Goal: Task Accomplishment & Management: Manage account settings

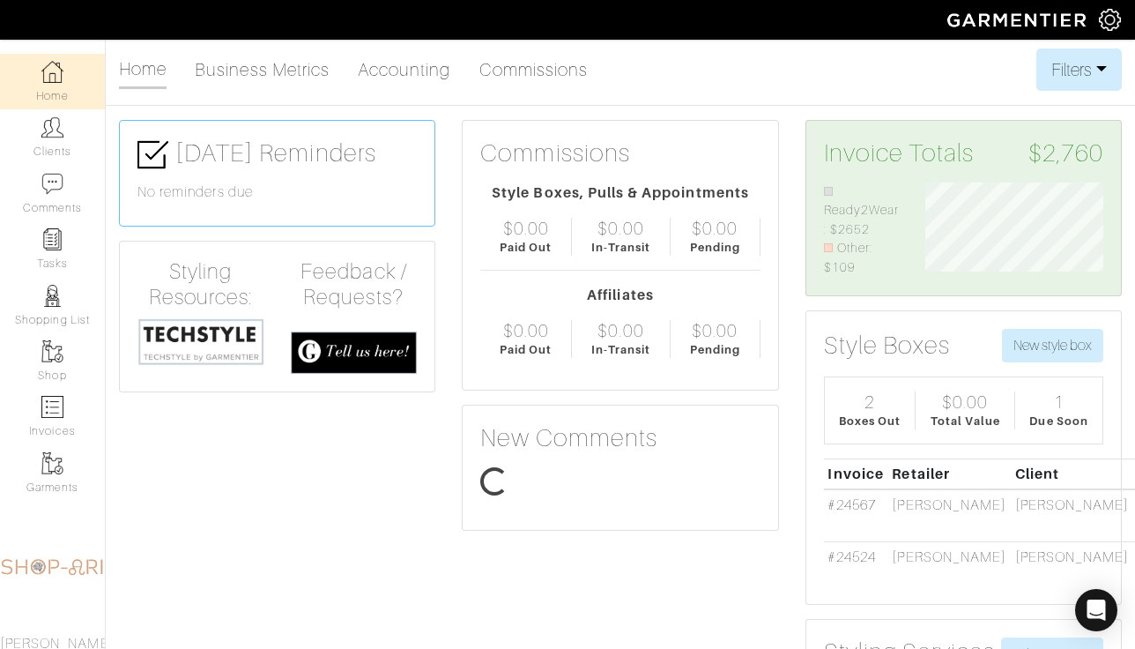
scroll to position [95, 204]
click at [29, 140] on link "Clients" at bounding box center [52, 137] width 105 height 56
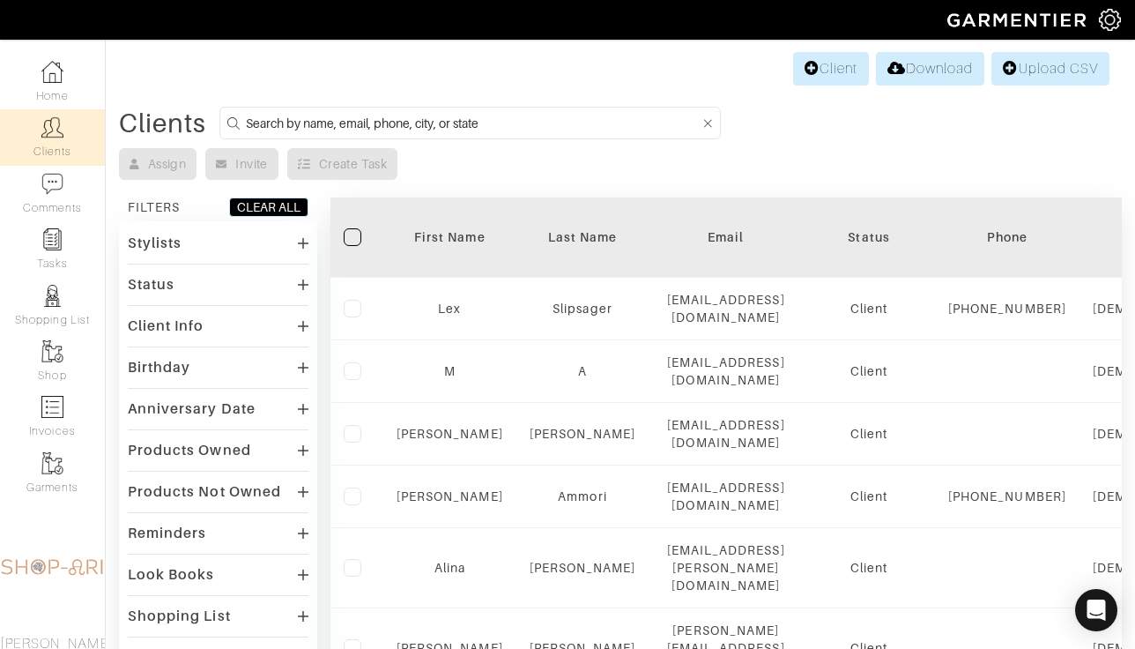
click at [331, 126] on input at bounding box center [473, 123] width 454 height 22
type input "janet"
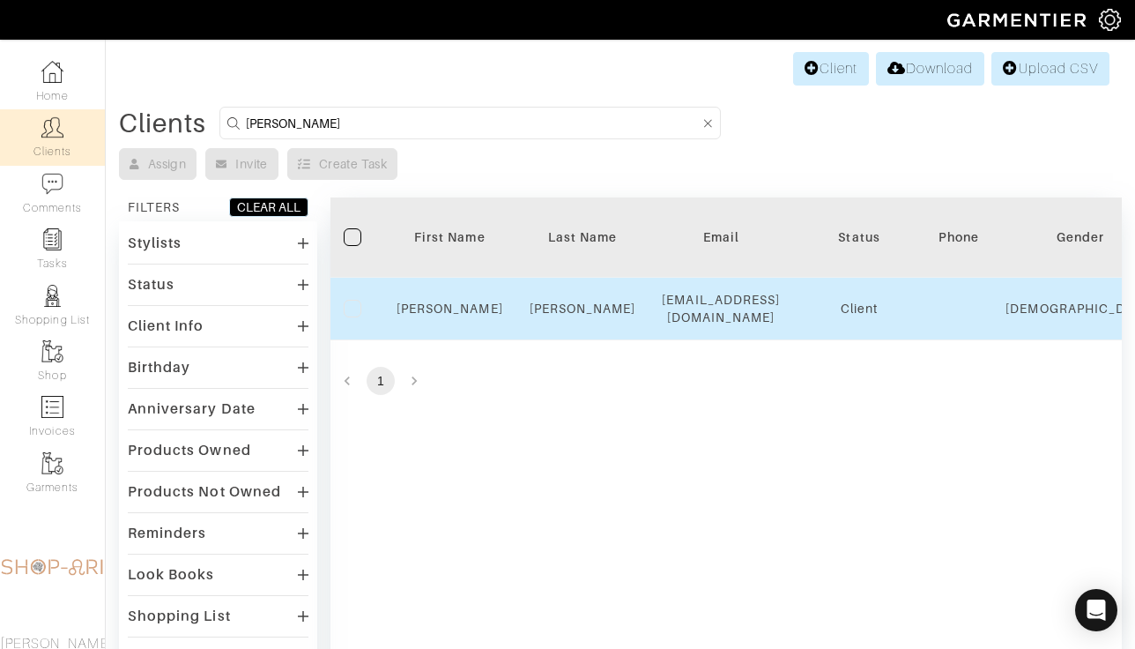
click at [443, 298] on td "Janet" at bounding box center [449, 309] width 133 height 63
click at [443, 309] on link "Janet" at bounding box center [450, 308] width 107 height 14
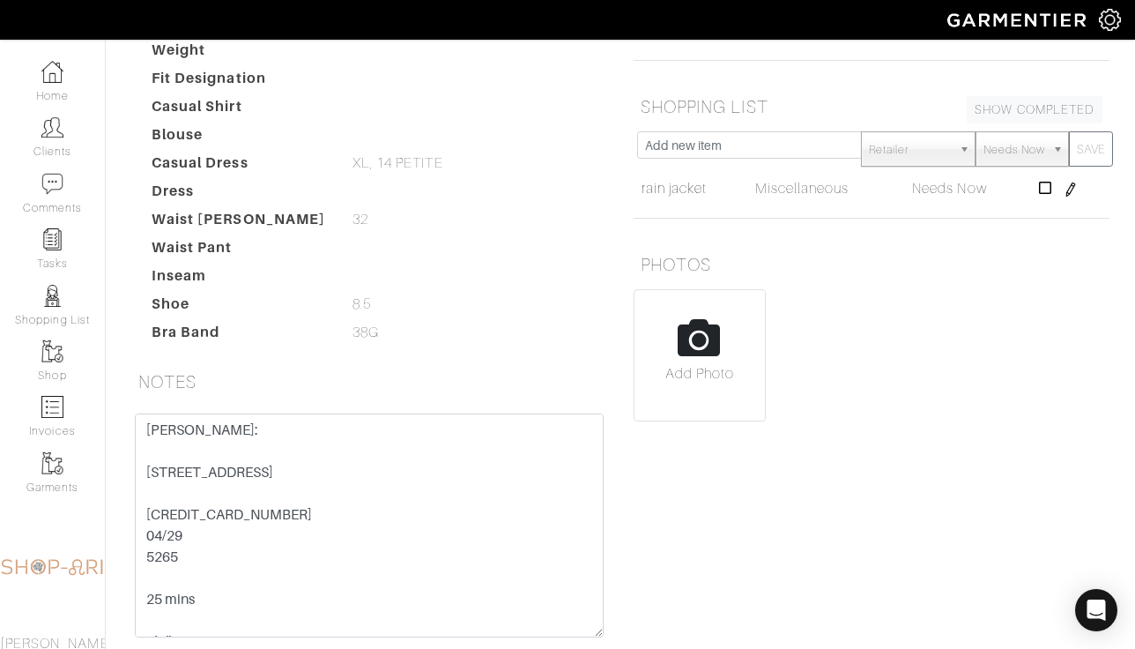
scroll to position [420, 0]
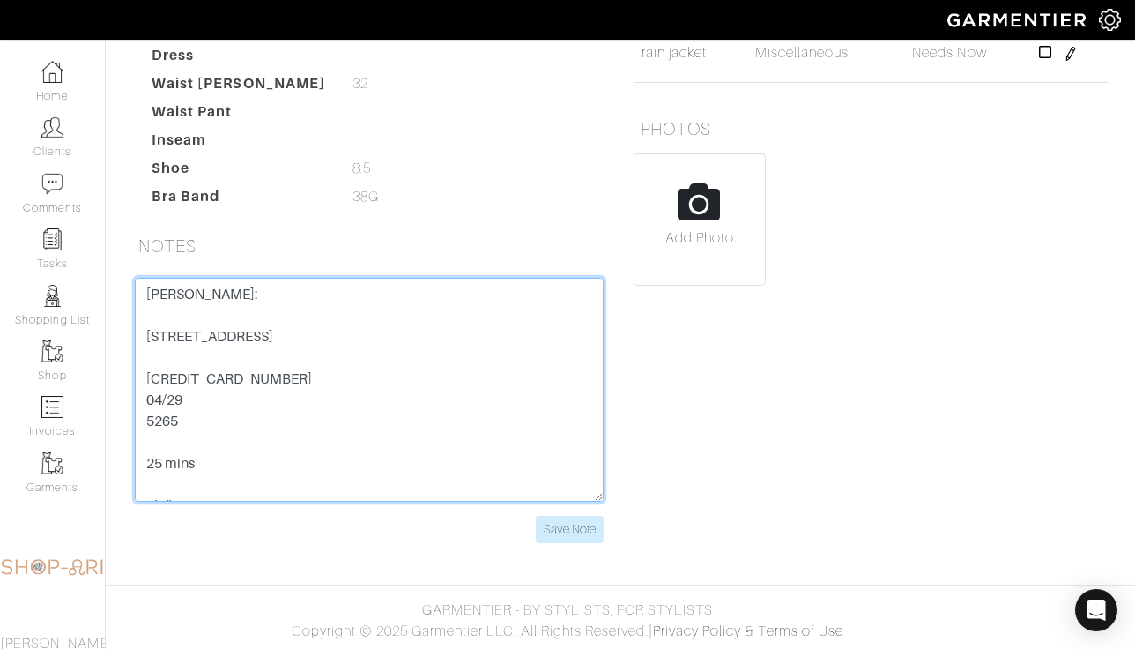
click at [385, 400] on textarea "[PERSON_NAME]: [STREET_ADDRESS] [CREDIT_CARD_NUMBER] 04/29 5265 25 mins 5’2” 38…" at bounding box center [369, 390] width 469 height 224
click at [276, 414] on textarea "[PERSON_NAME]: [STREET_ADDRESS] [CREDIT_CARD_NUMBER] 04/29 5265 25 mins 5’2” 38…" at bounding box center [369, 390] width 469 height 224
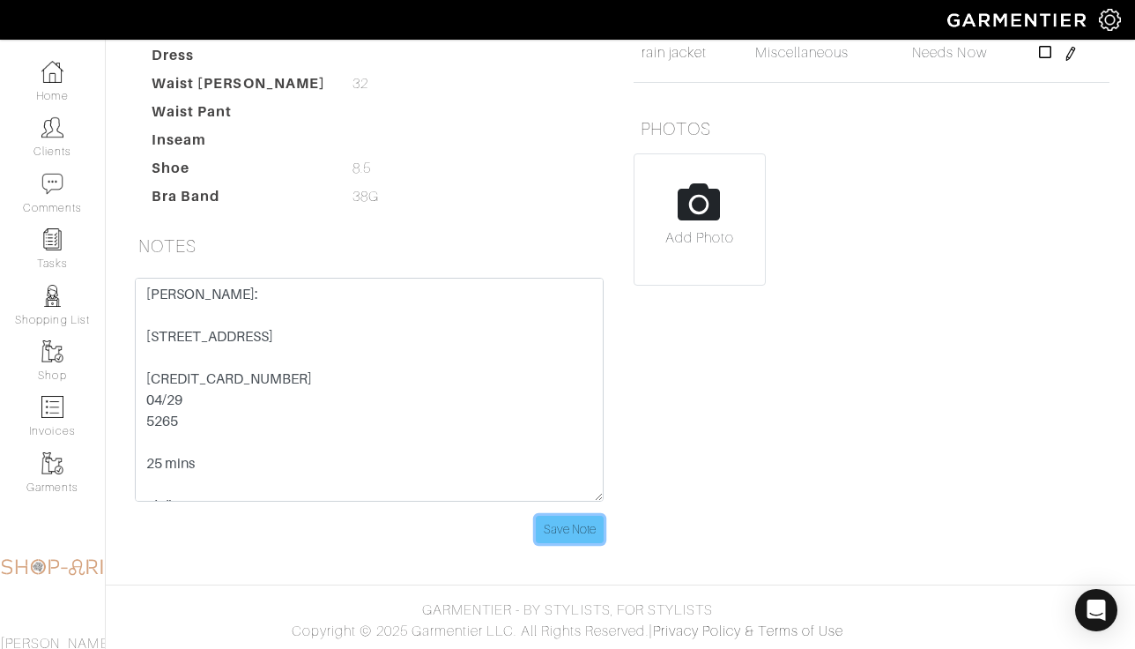
click at [573, 529] on input "Save Note" at bounding box center [570, 529] width 68 height 27
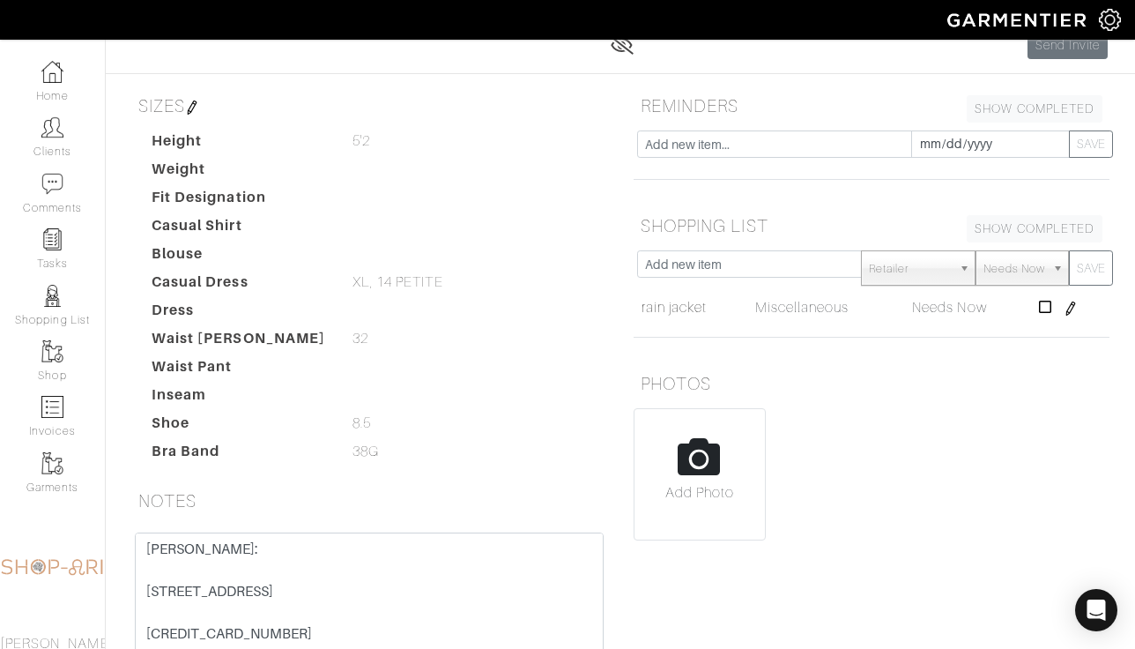
scroll to position [0, 0]
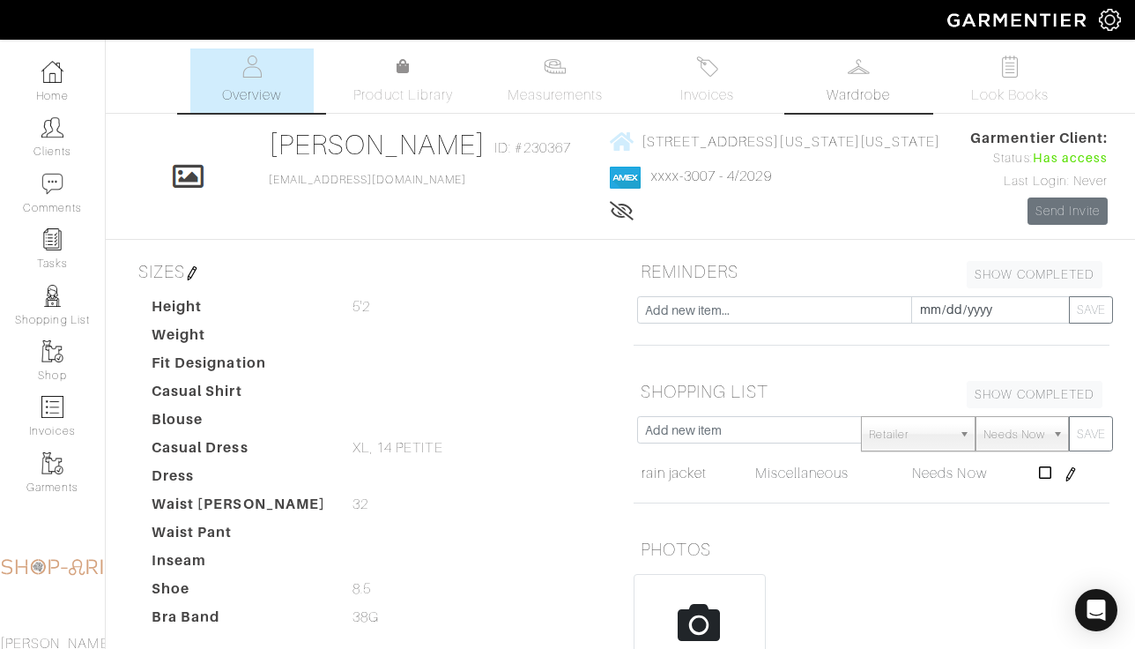
click at [874, 103] on span "Wardrobe" at bounding box center [858, 95] width 63 height 21
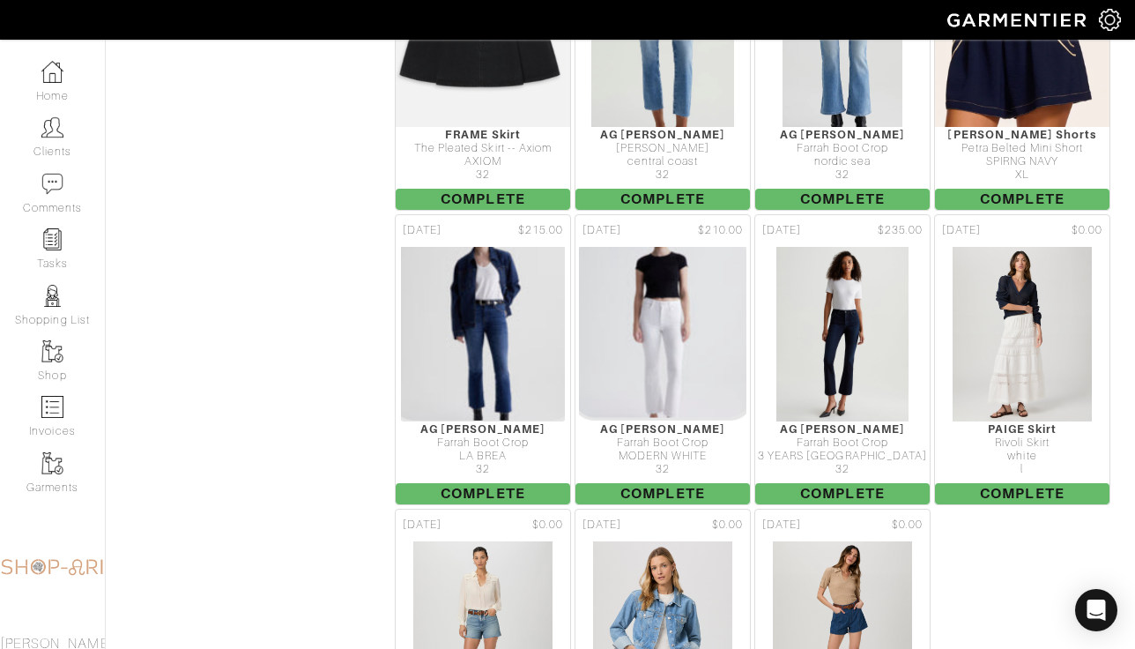
scroll to position [4472, 0]
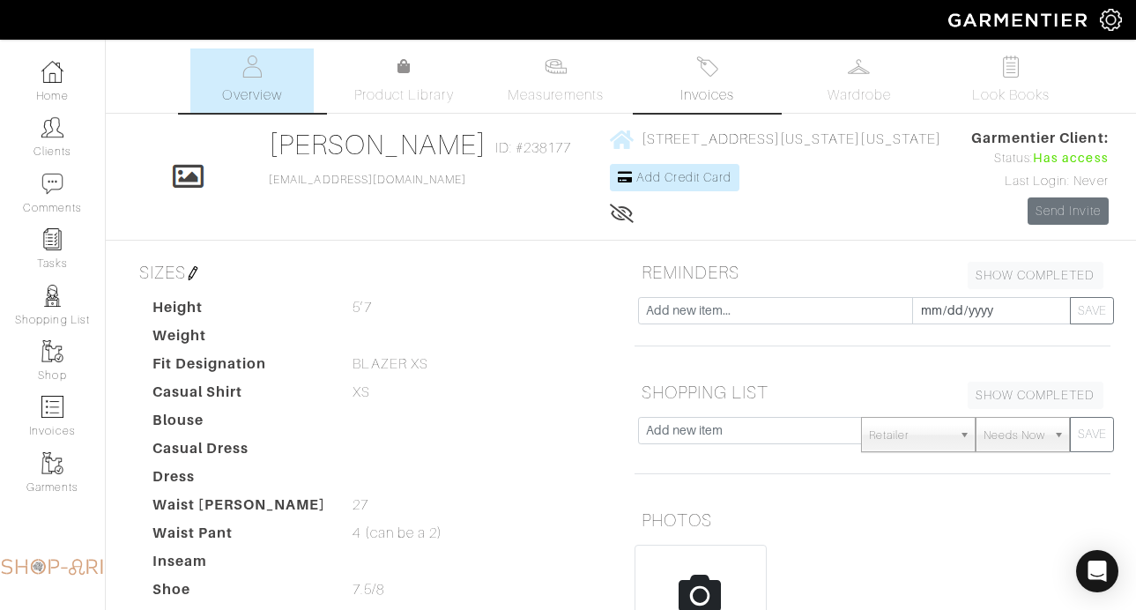
click at [680, 55] on link "Invoices" at bounding box center [707, 80] width 123 height 64
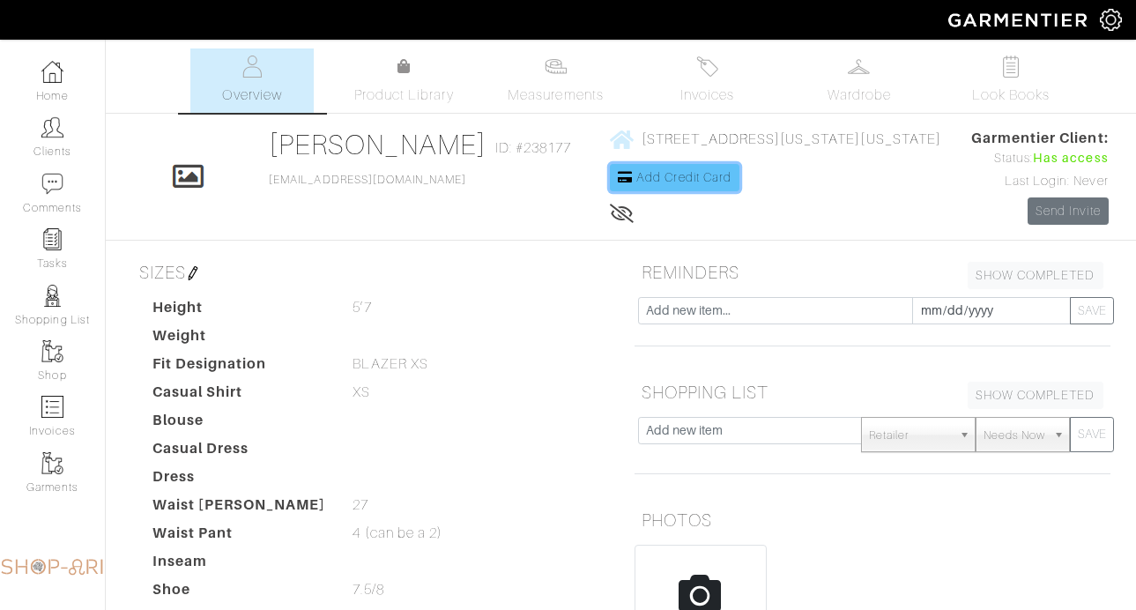
click at [629, 190] on link "Add Credit Card" at bounding box center [675, 177] width 130 height 27
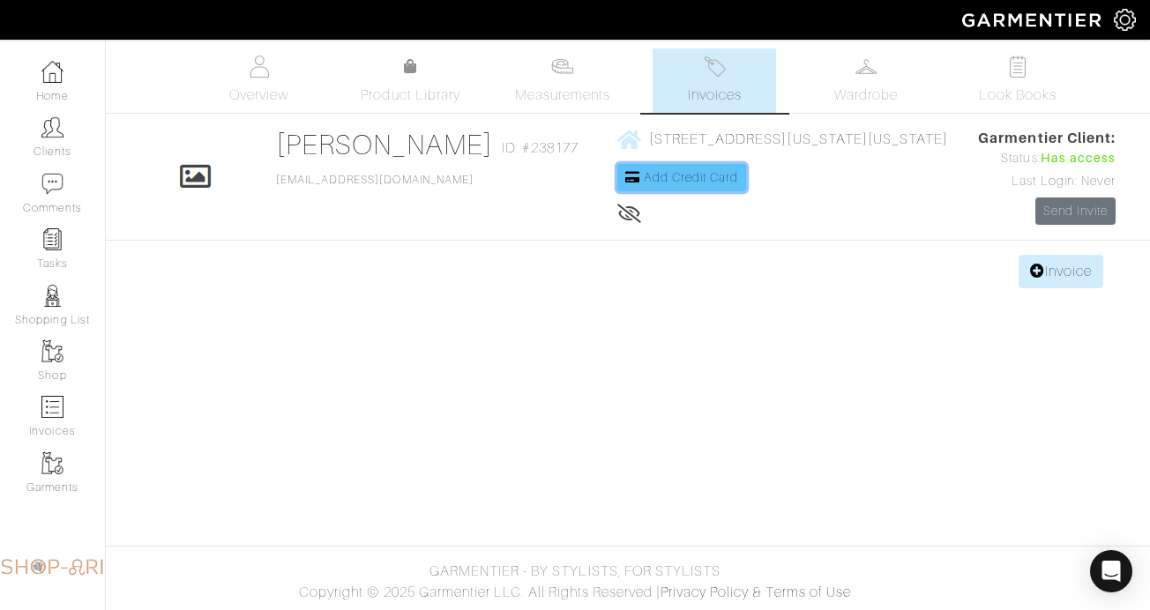
click at [644, 181] on span "Add Credit Card" at bounding box center [691, 177] width 95 height 14
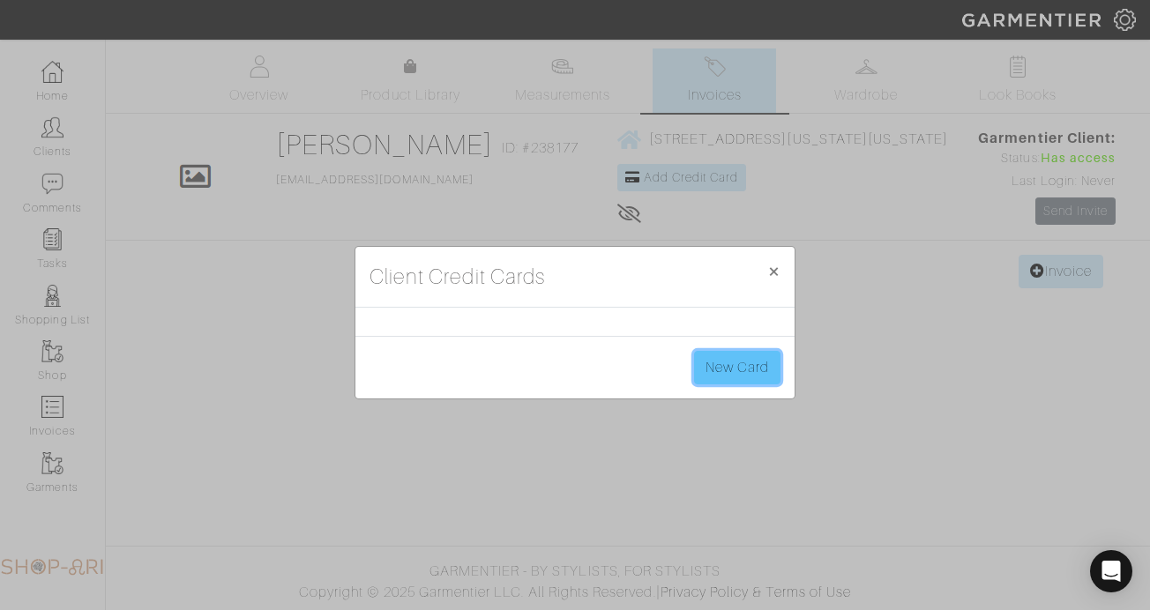
click at [733, 353] on link "New Card" at bounding box center [737, 367] width 86 height 33
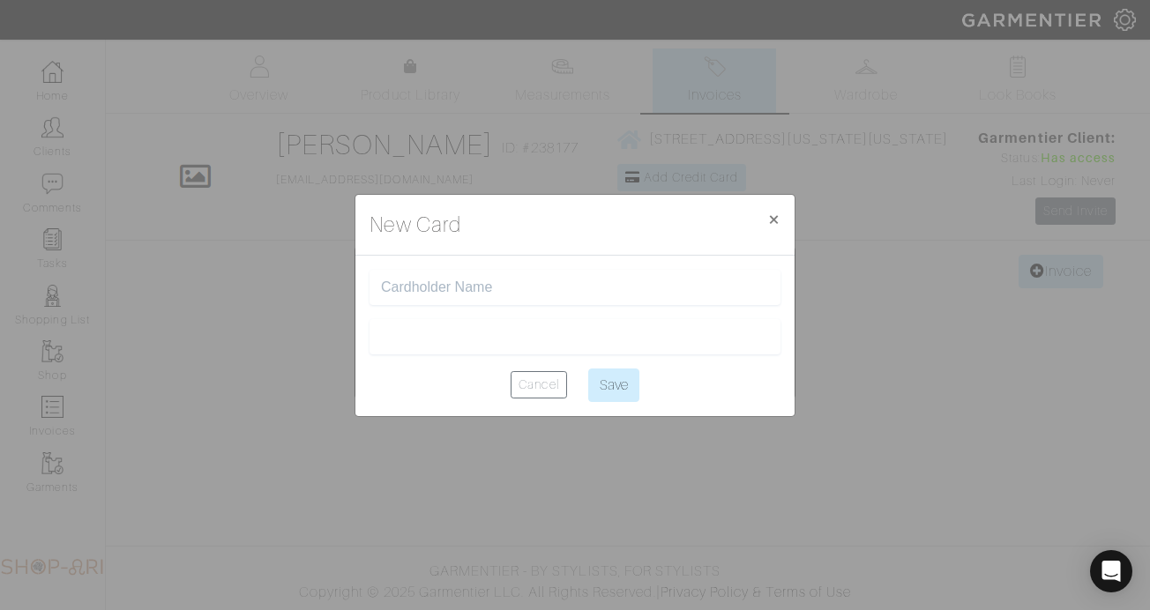
click at [476, 286] on input "text" at bounding box center [575, 287] width 388 height 17
type input "[PERSON_NAME]"
click at [605, 384] on input "Save" at bounding box center [613, 384] width 51 height 33
type input "Saving..."
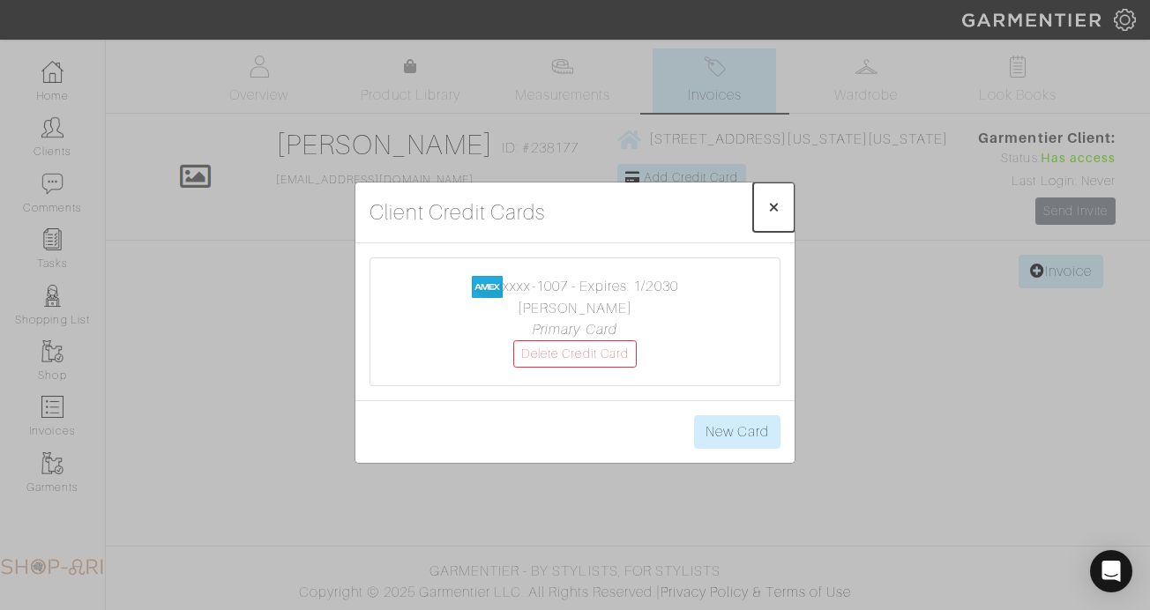
click at [765, 200] on button "× Close" at bounding box center [773, 206] width 41 height 49
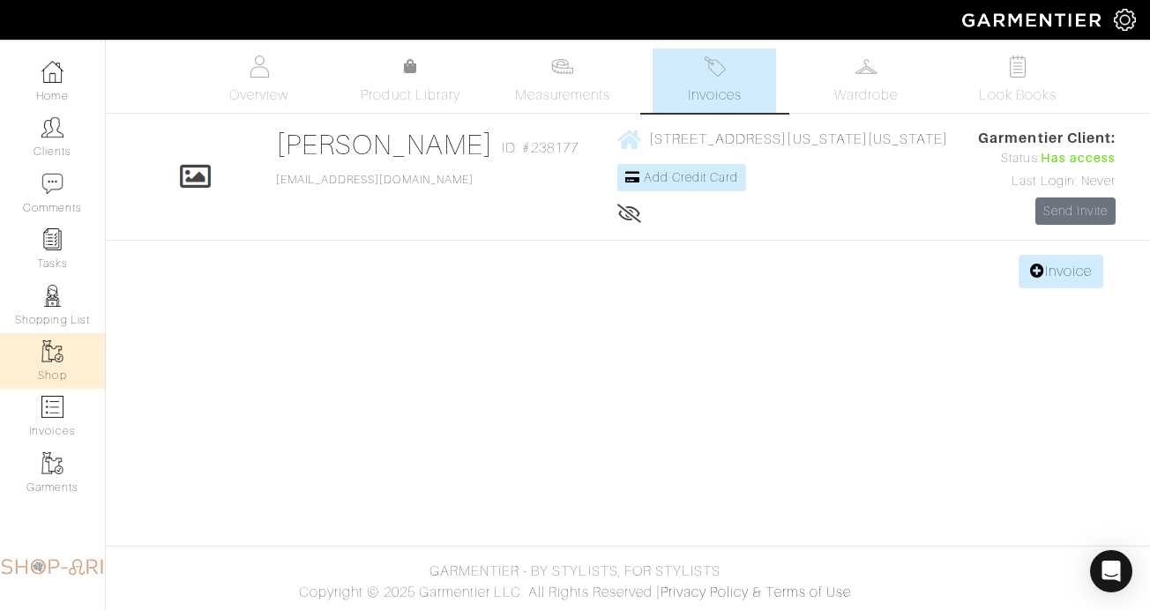
click at [47, 349] on link "Shop" at bounding box center [52, 361] width 105 height 56
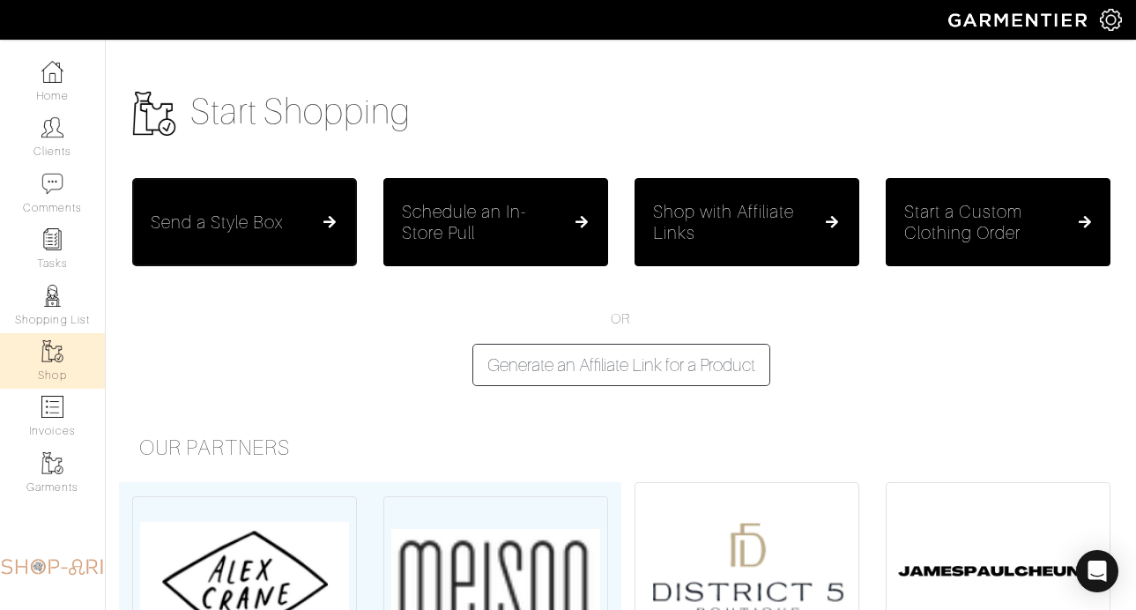
click at [201, 248] on button "Send a Style Box" at bounding box center [244, 222] width 225 height 88
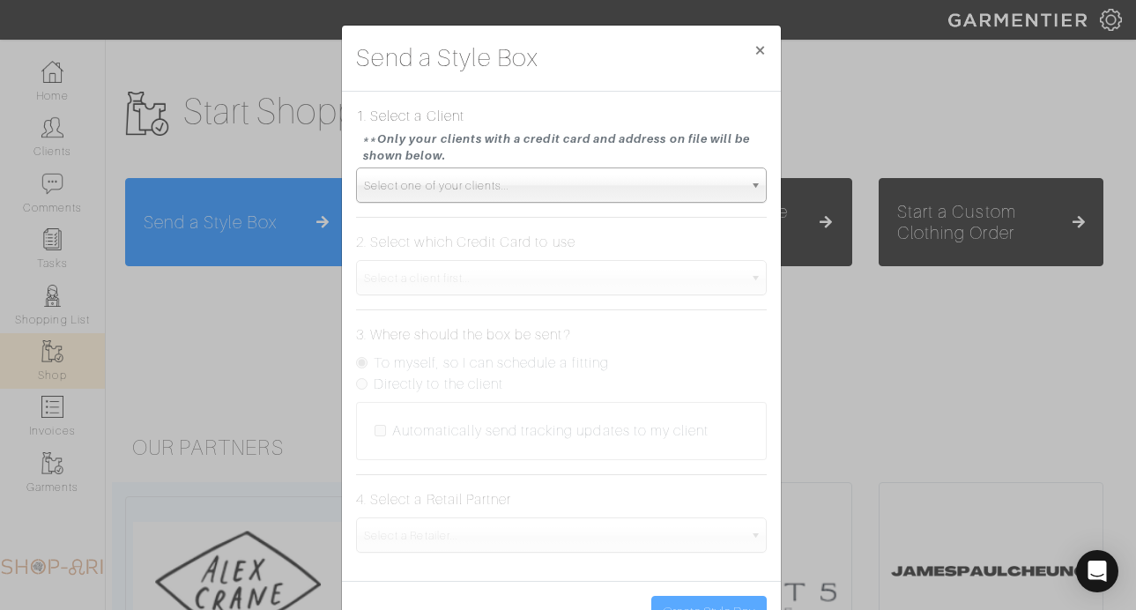
click at [448, 181] on span "Select one of your clients..." at bounding box center [553, 185] width 379 height 35
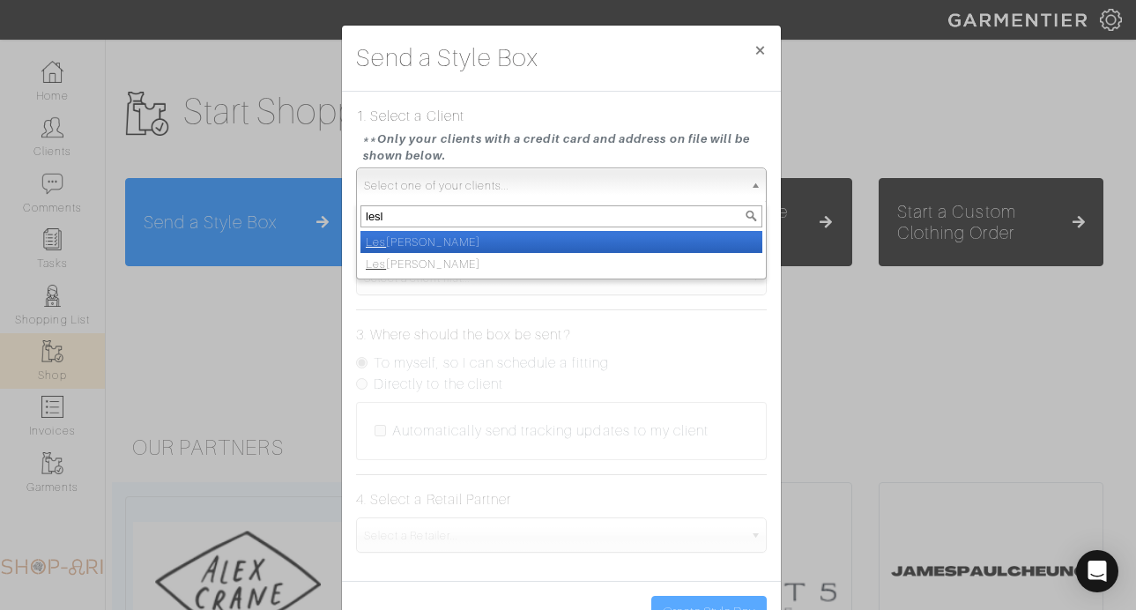
type input "lesli"
select select "leslie-kaplan"
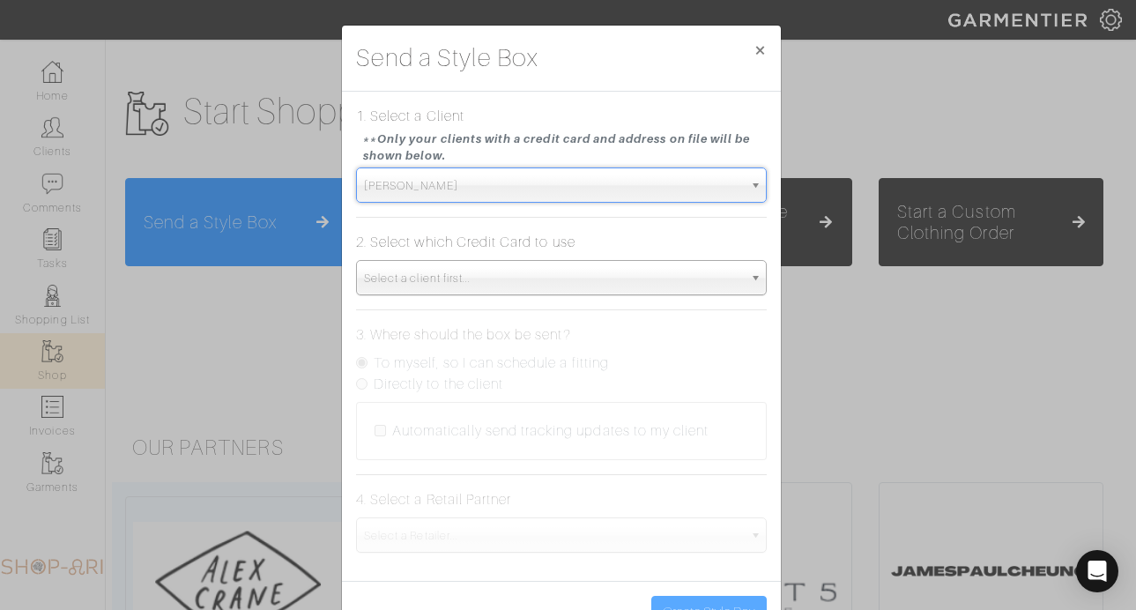
click at [448, 182] on span "Leslie Kaplan" at bounding box center [553, 185] width 379 height 35
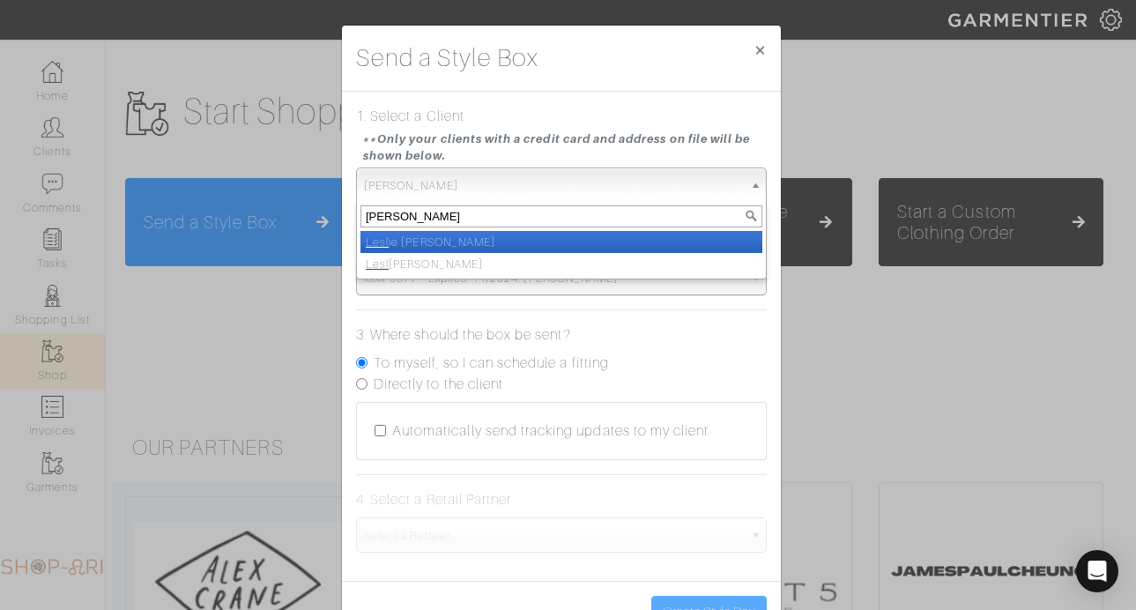
type input "leslie"
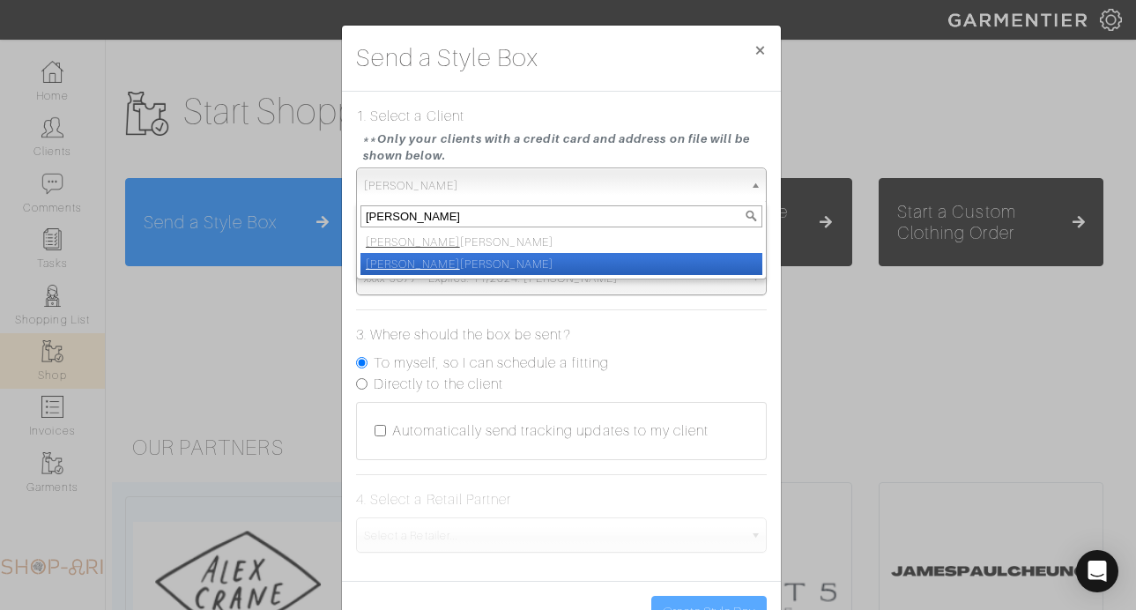
select select "leslie-cohen-58319404-82ef-4866-a0d6-8ecfa8c96056"
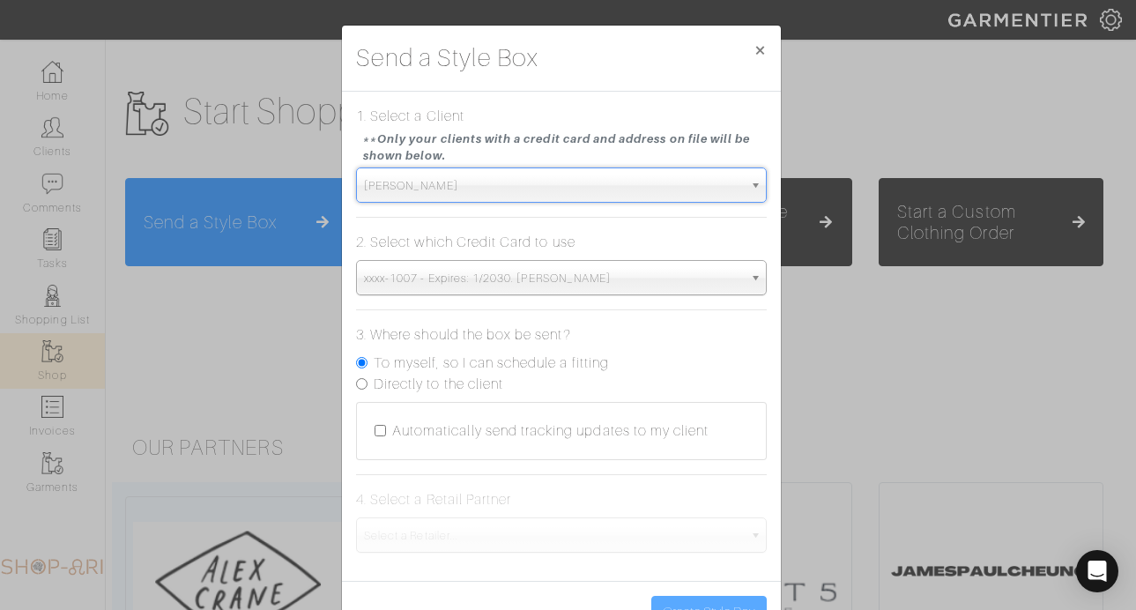
click at [417, 392] on label "Directly to the client" at bounding box center [439, 384] width 130 height 21
click at [368, 390] on input "Directly to the client" at bounding box center [361, 383] width 11 height 11
radio input "true"
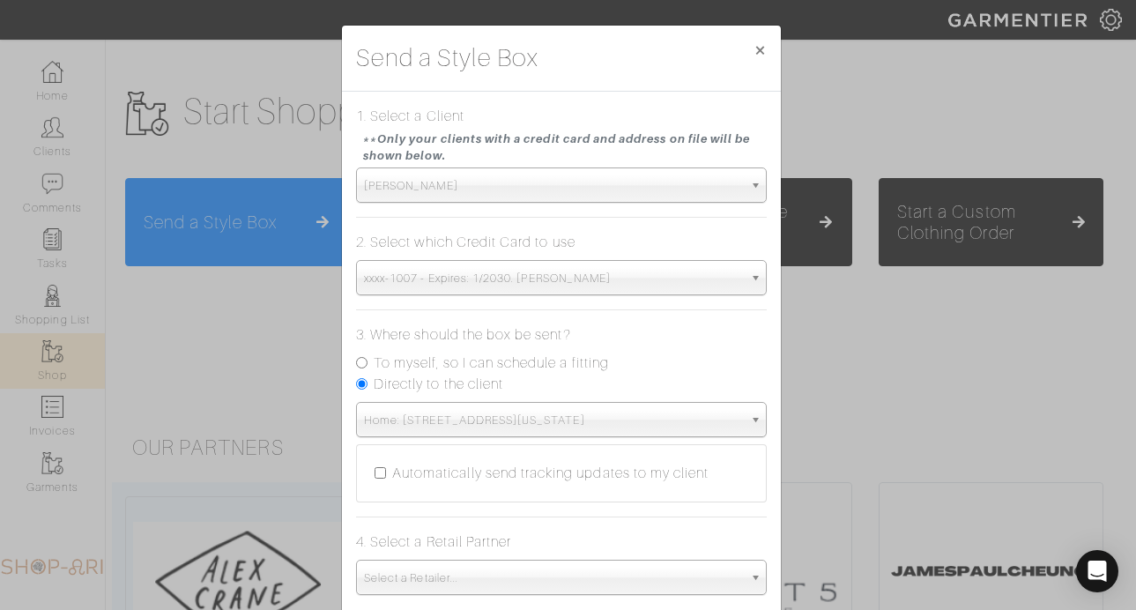
scroll to position [101, 0]
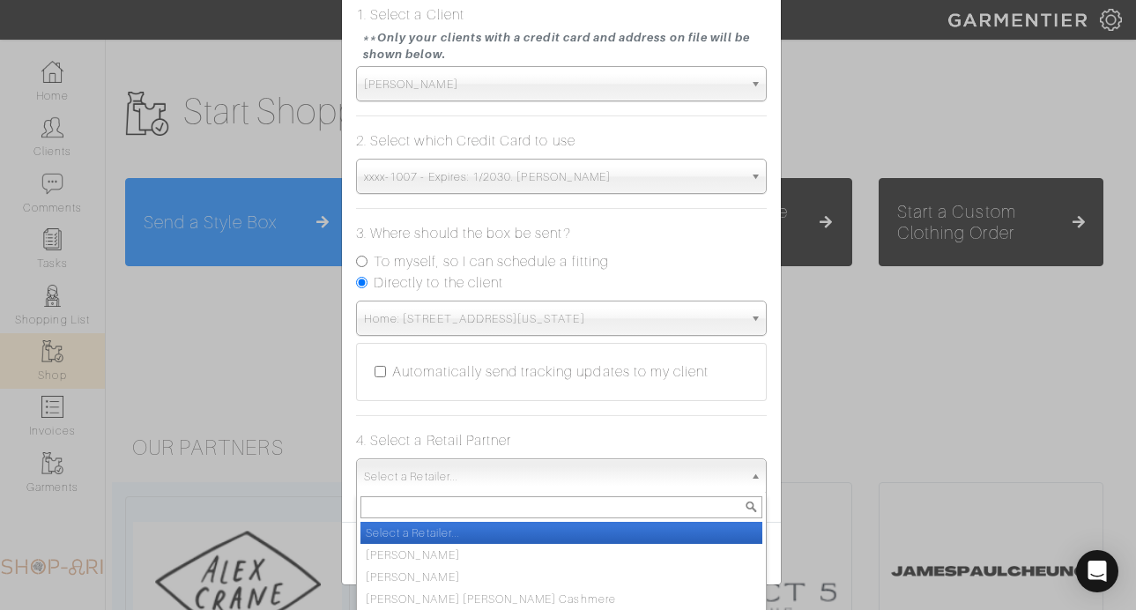
click at [592, 482] on span "Select a Retailer..." at bounding box center [553, 476] width 379 height 35
type input "vinc"
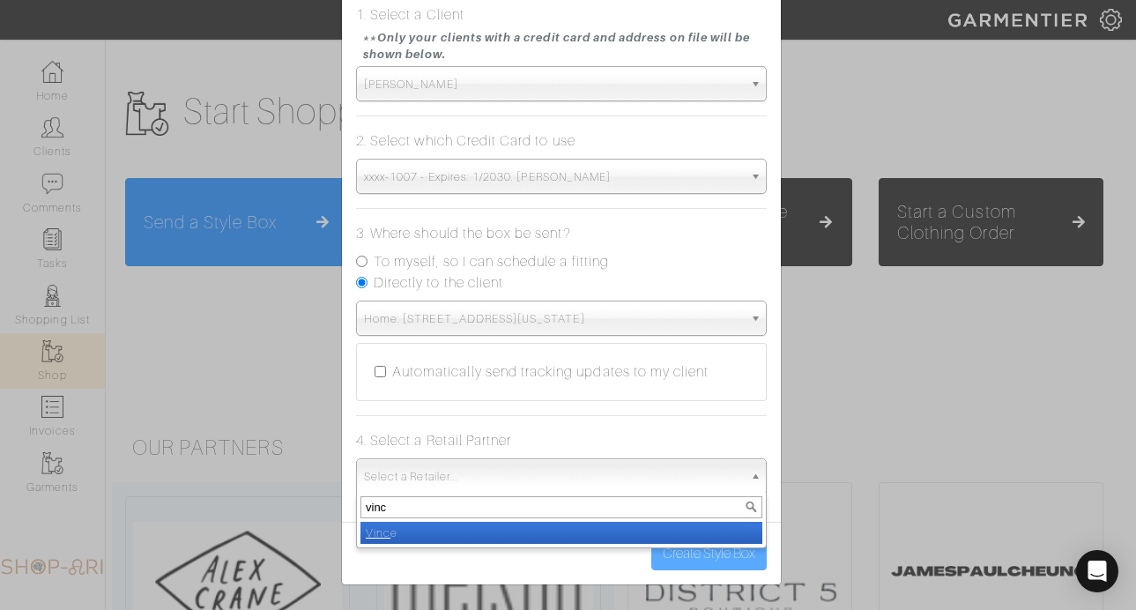
select select "19"
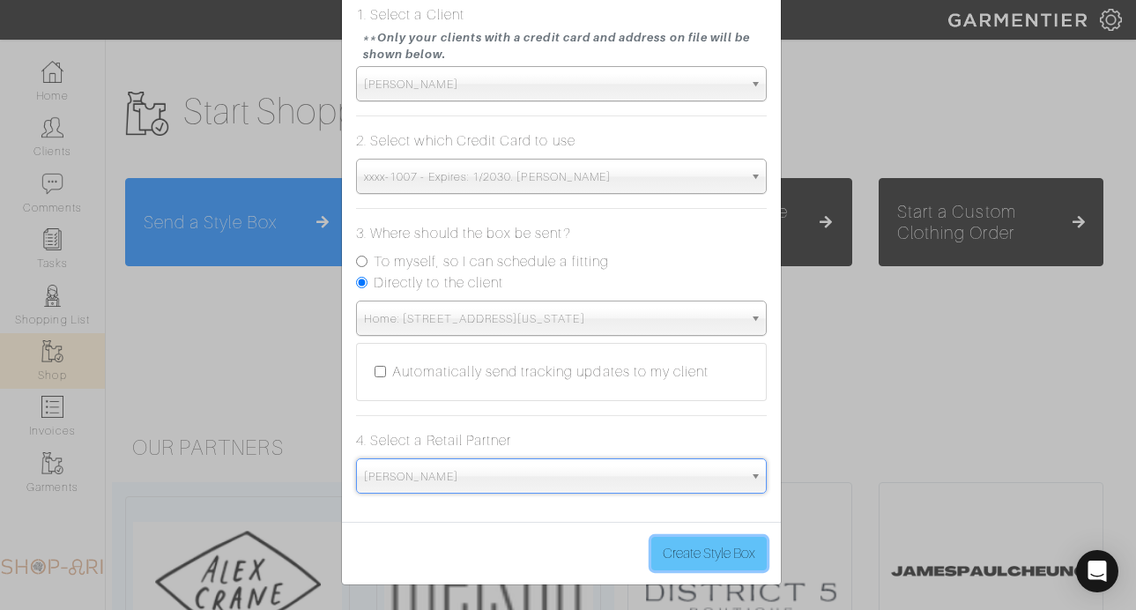
click at [684, 553] on button "Create Style Box" at bounding box center [708, 553] width 115 height 33
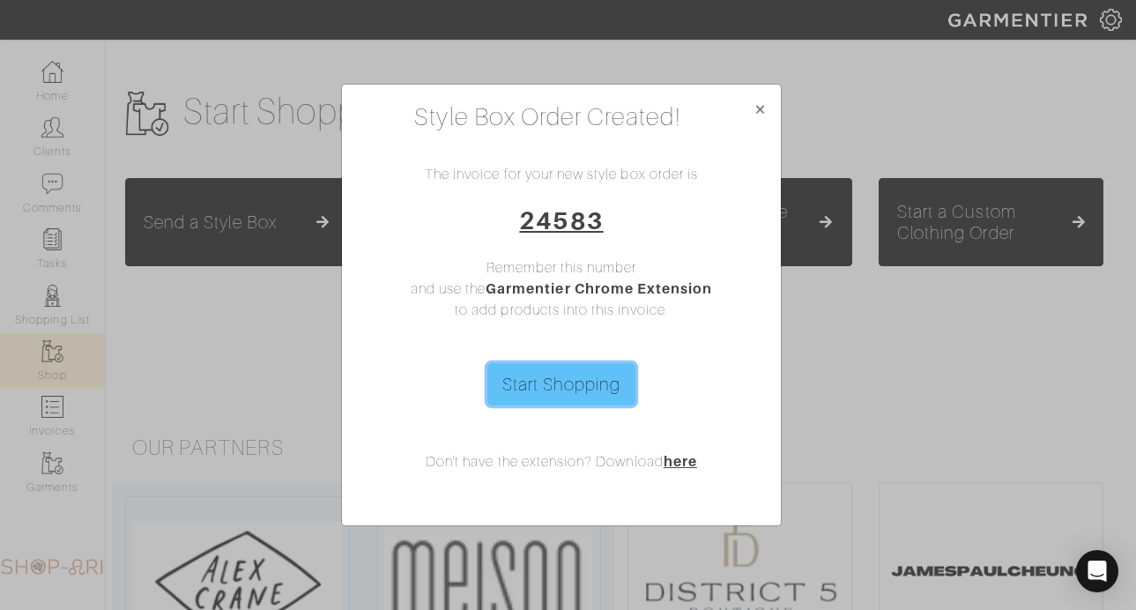
click at [571, 380] on link "Start Shopping" at bounding box center [561, 384] width 149 height 42
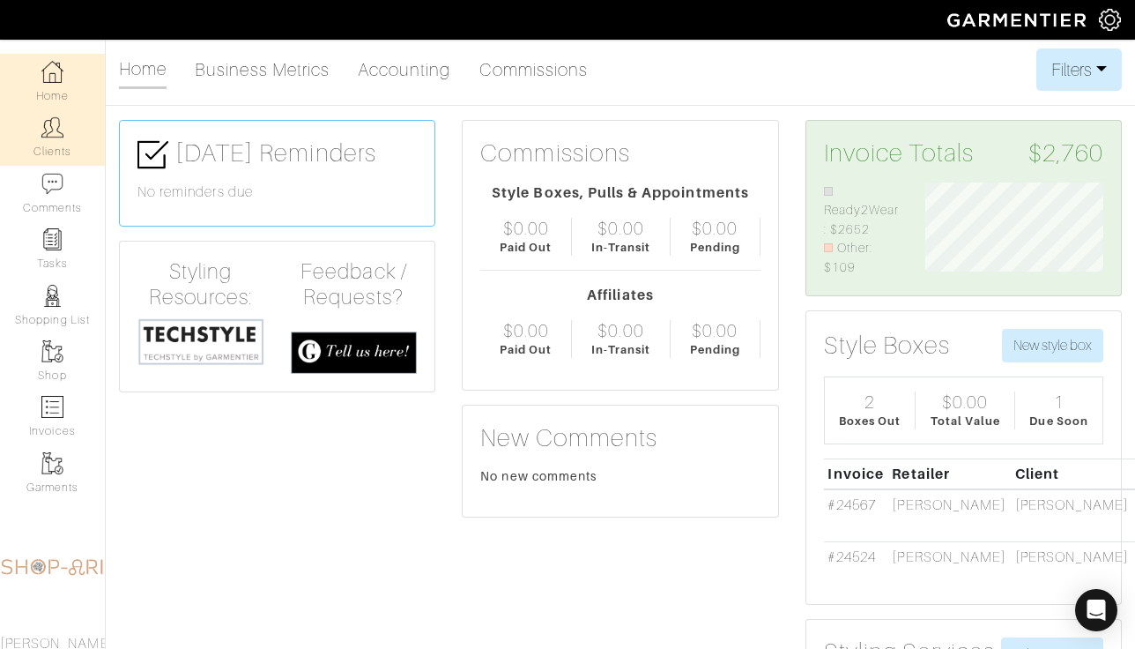
scroll to position [95, 204]
click at [20, 115] on link "Clients" at bounding box center [52, 137] width 105 height 56
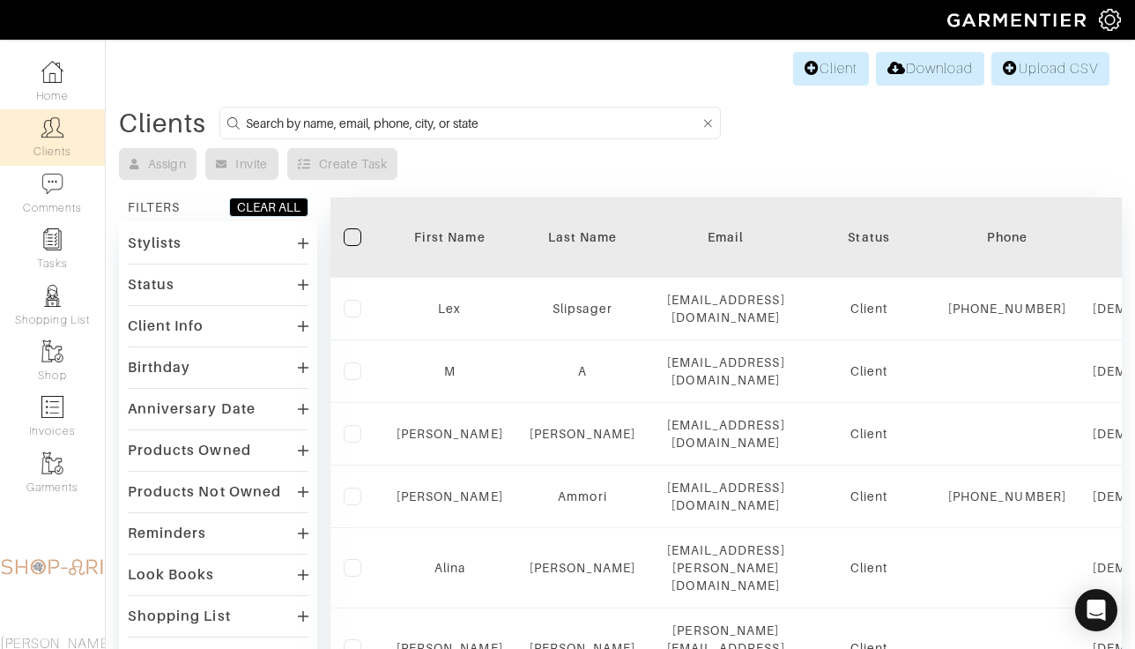
click at [402, 115] on input at bounding box center [473, 123] width 454 height 22
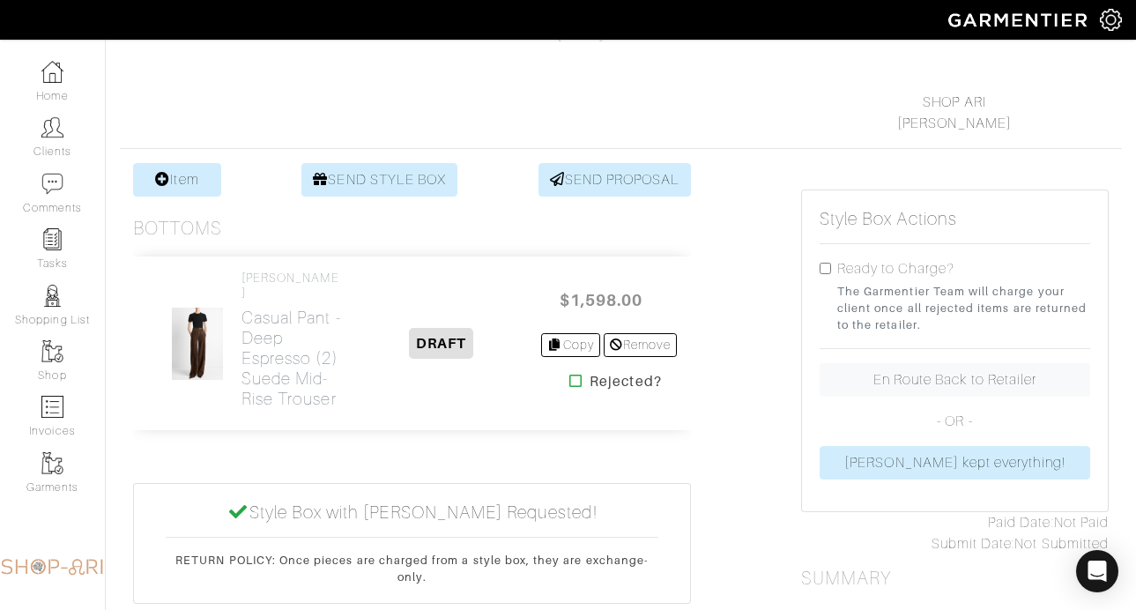
scroll to position [278, 0]
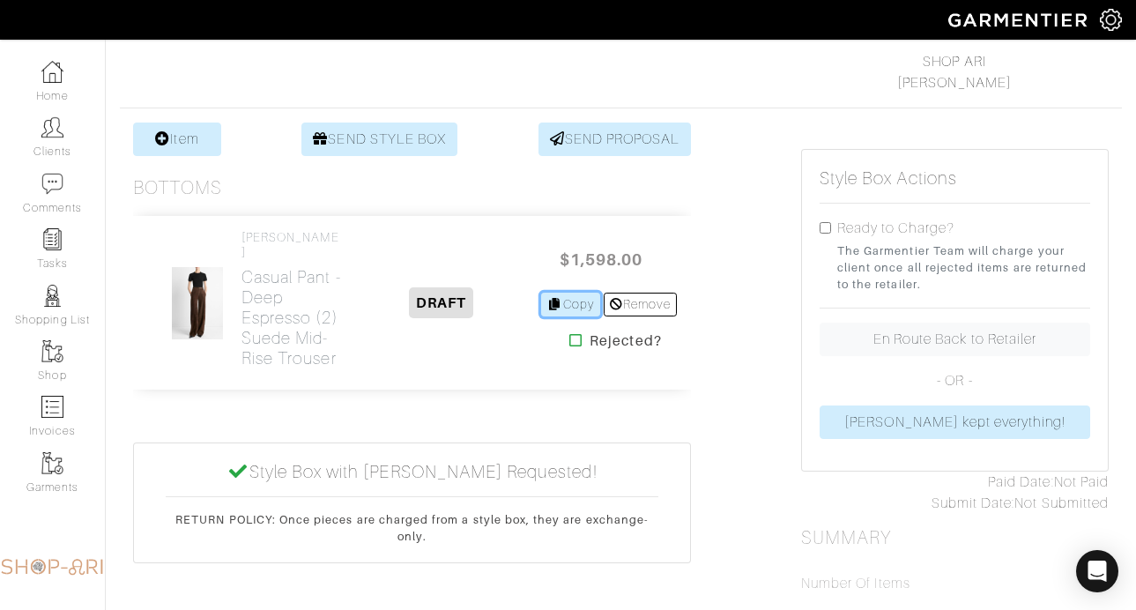
click at [541, 311] on link "Copy" at bounding box center [570, 305] width 59 height 24
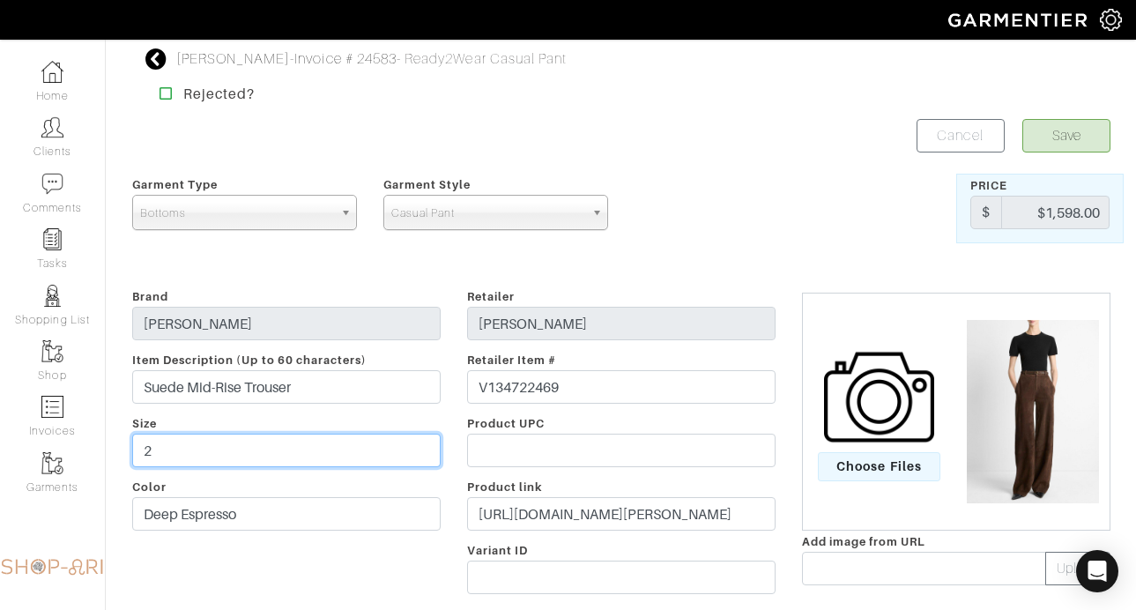
click at [323, 451] on input "2" at bounding box center [286, 450] width 309 height 33
type input "4"
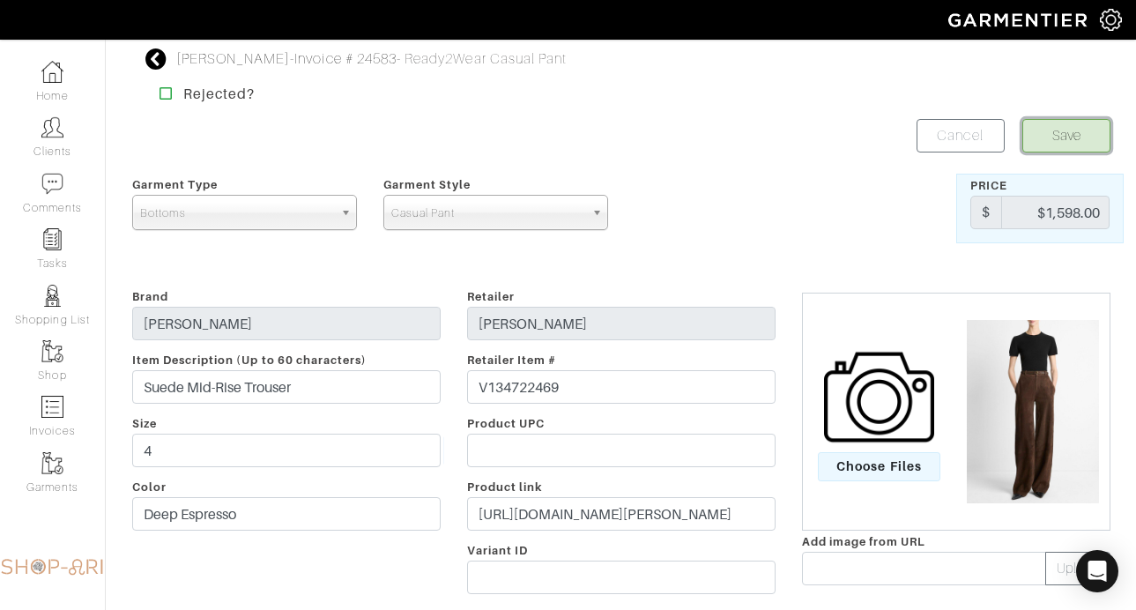
click at [1068, 130] on button "Save" at bounding box center [1067, 135] width 88 height 33
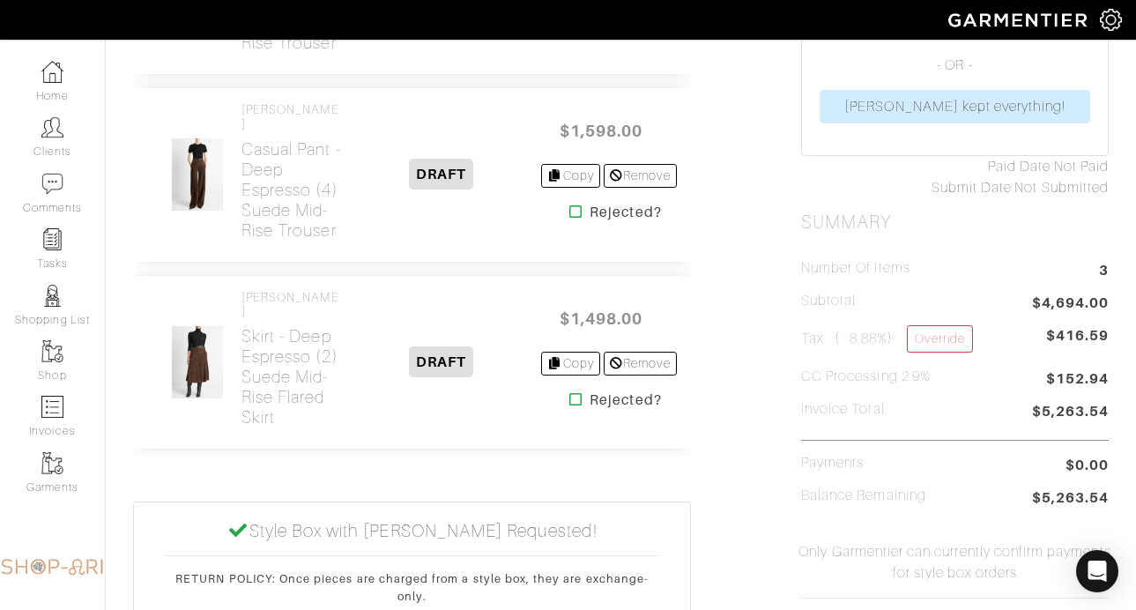
scroll to position [599, 0]
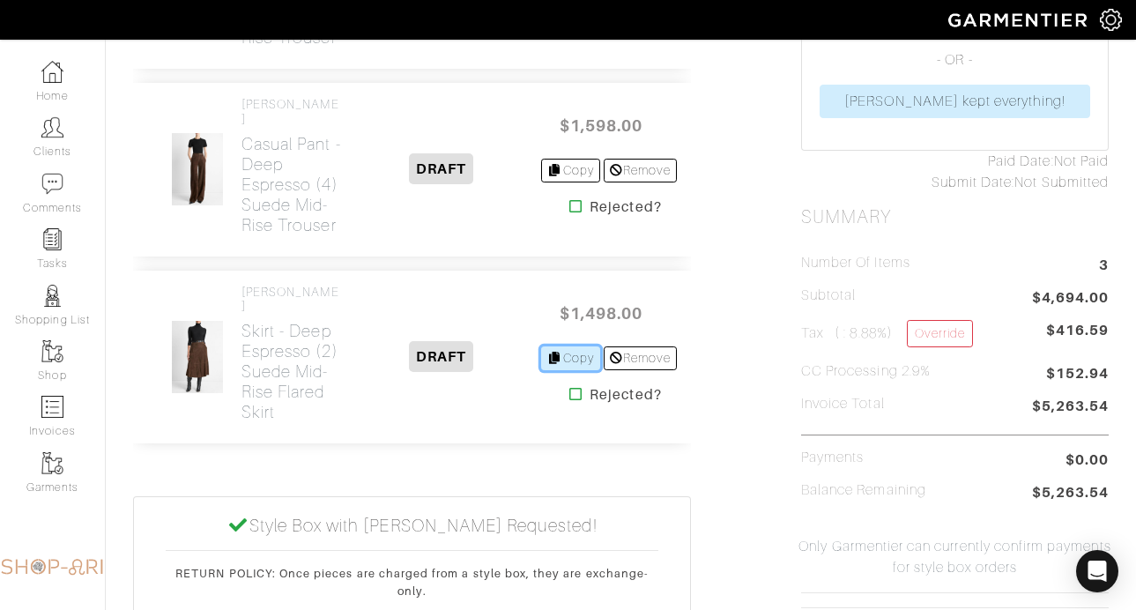
click at [572, 370] on link "Copy" at bounding box center [570, 358] width 59 height 24
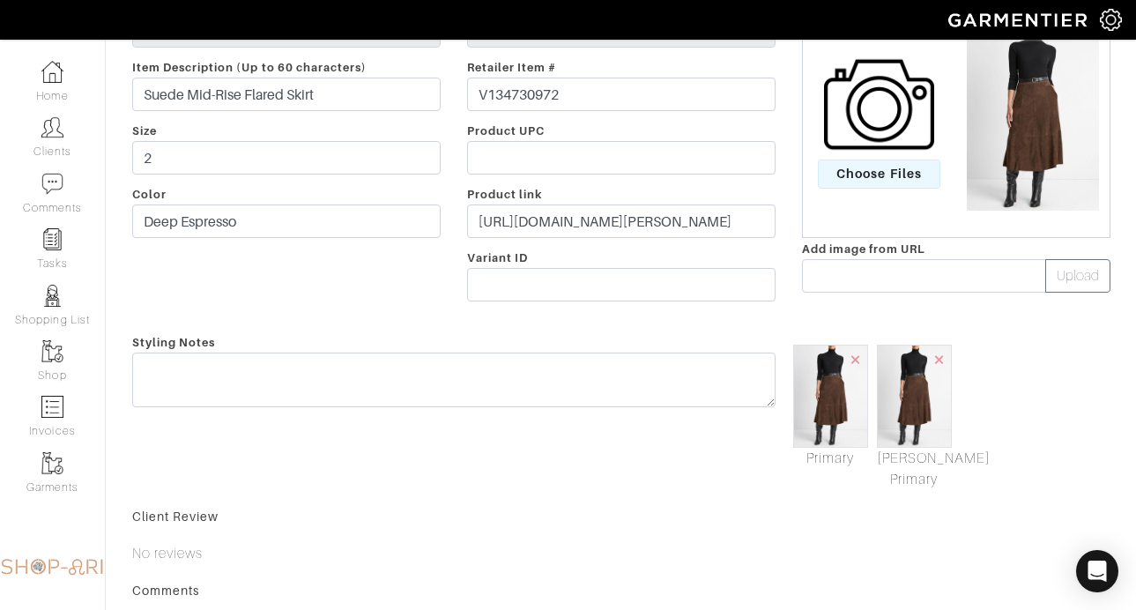
scroll to position [294, 0]
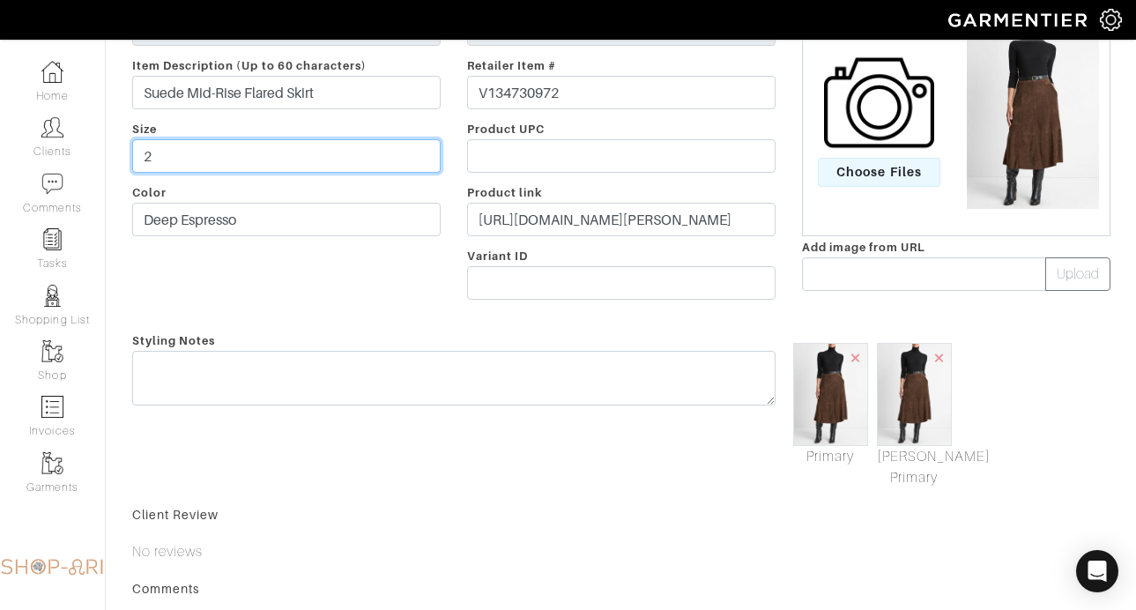
drag, startPoint x: 225, startPoint y: 153, endPoint x: -9, endPoint y: 140, distance: 234.0
click at [0, 140] on html "SHOP ARI Ari Rosmarin Home Clients Invoices Comments Reminders Stylists Shop Mo…" at bounding box center [568, 276] width 1136 height 1140
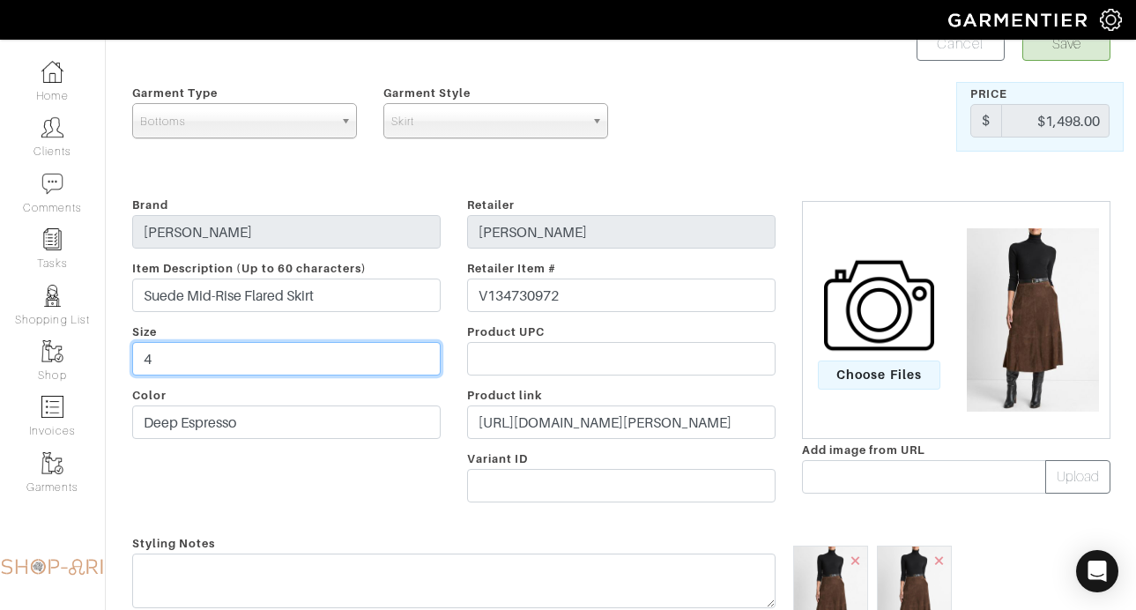
scroll to position [0, 0]
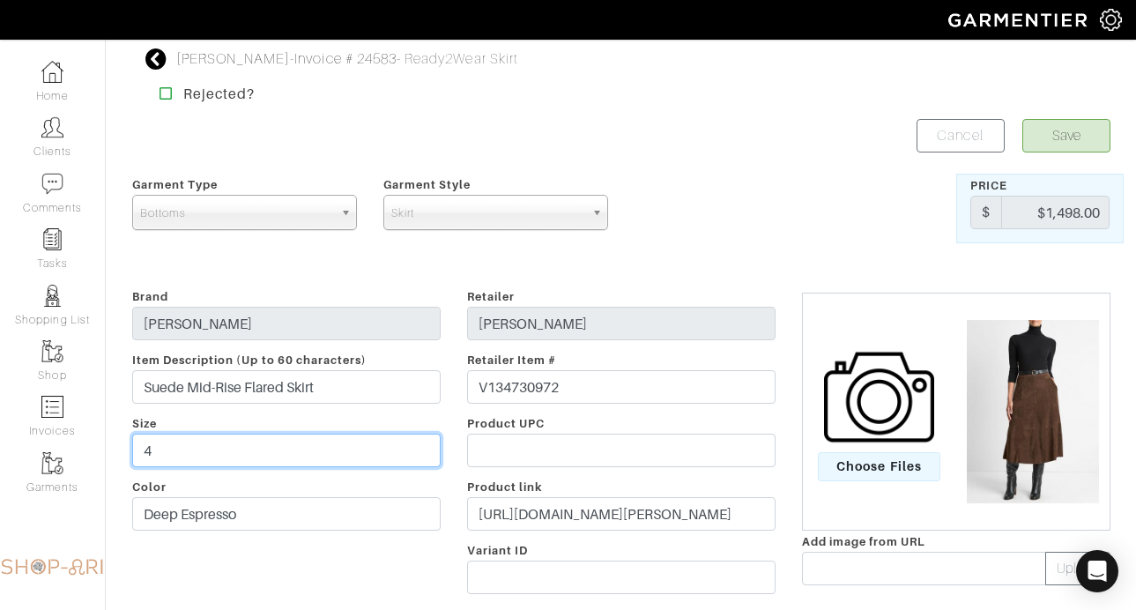
type input "4"
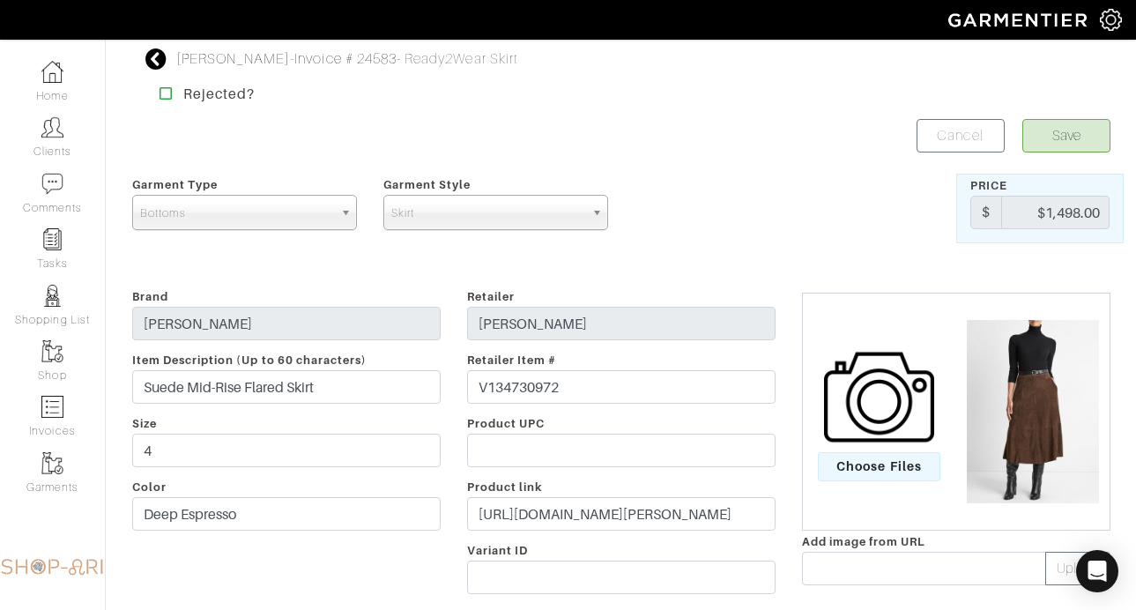
drag, startPoint x: 1081, startPoint y: 104, endPoint x: 1075, endPoint y: 122, distance: 18.4
click at [1081, 106] on div "Leslie Cohen - Invoice # 24583 - Ready2Wear Skirt Rejected? Save Cancel Garment…" at bounding box center [621, 551] width 1005 height 1007
click at [1065, 139] on button "Save" at bounding box center [1067, 135] width 88 height 33
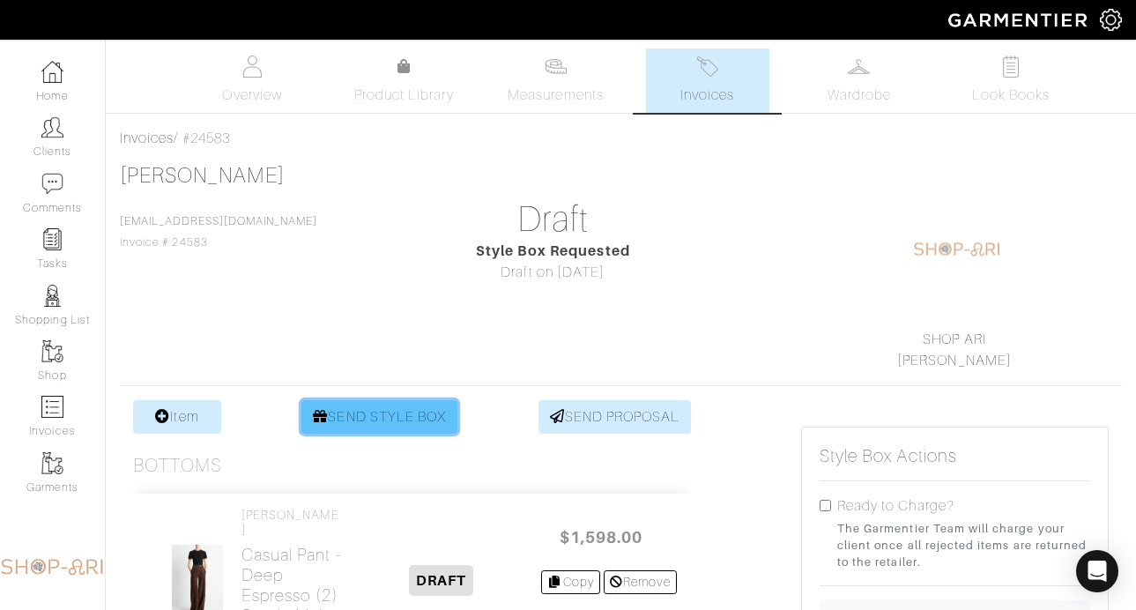
click at [325, 429] on link "SEND STYLE BOX" at bounding box center [379, 416] width 156 height 33
